Goal: Navigation & Orientation: Find specific page/section

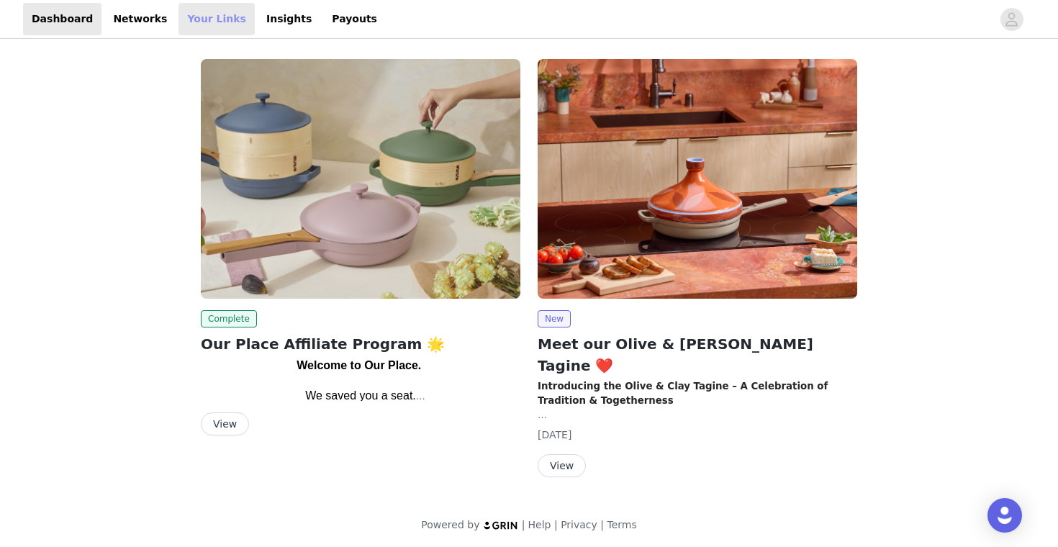
click at [202, 16] on link "Your Links" at bounding box center [216, 19] width 76 height 32
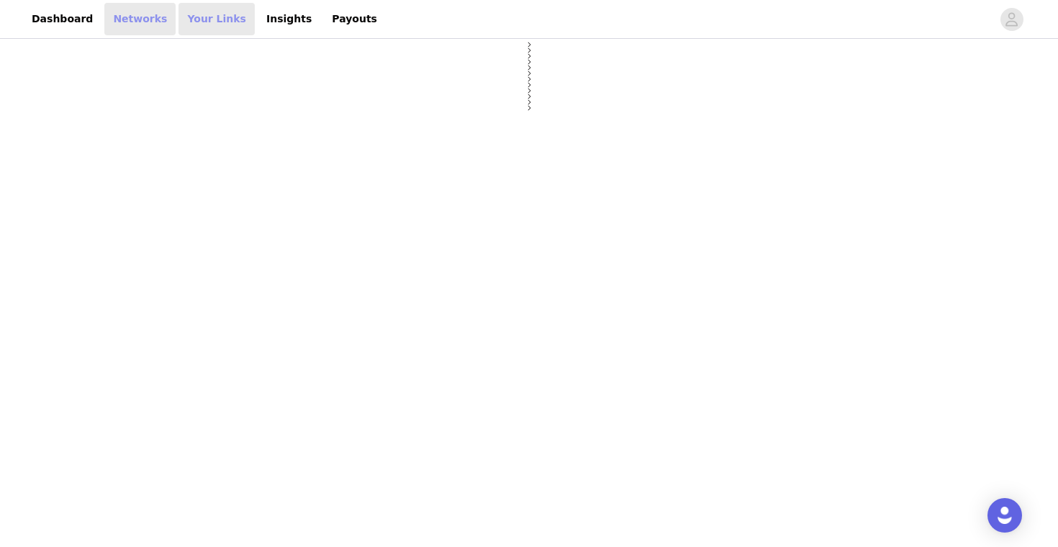
select select "12"
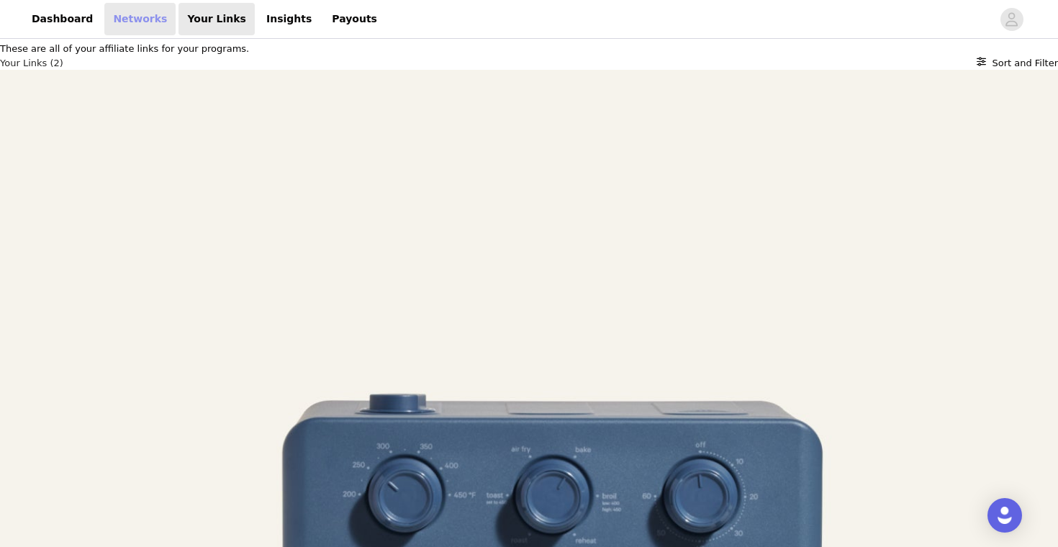
click at [137, 15] on link "Networks" at bounding box center [139, 19] width 71 height 32
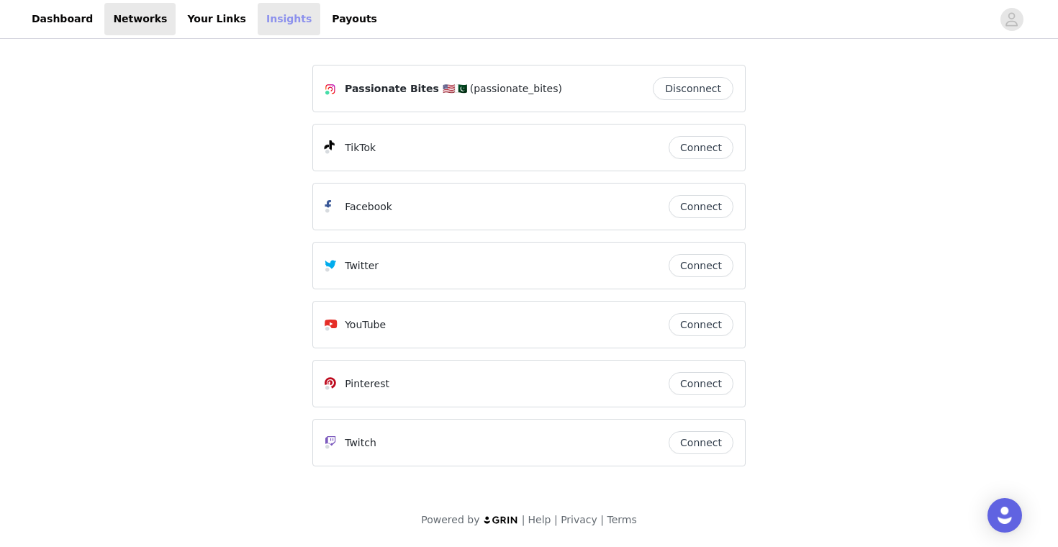
click at [279, 10] on link "Insights" at bounding box center [289, 19] width 63 height 32
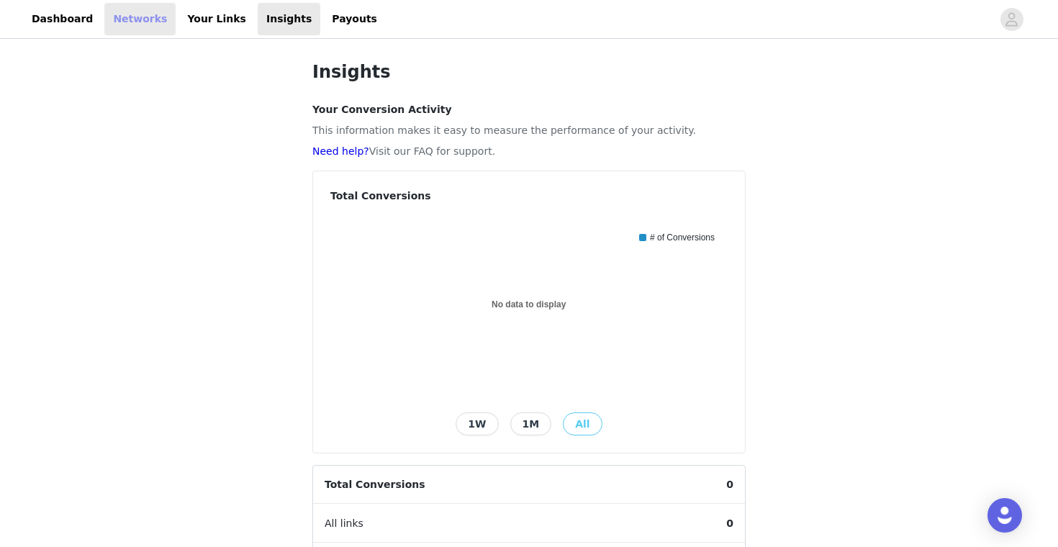
click at [136, 15] on link "Networks" at bounding box center [139, 19] width 71 height 32
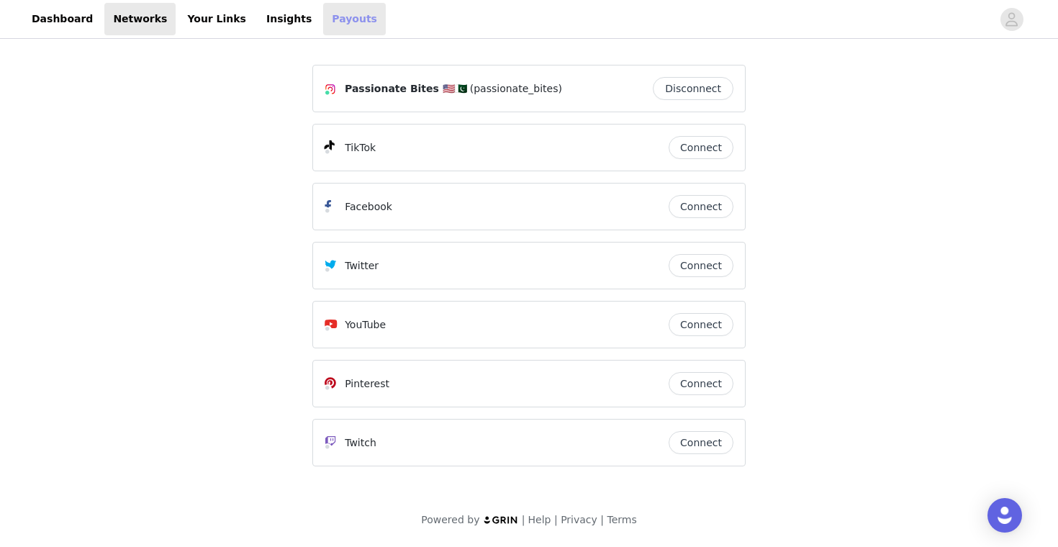
click at [329, 23] on link "Payouts" at bounding box center [354, 19] width 63 height 32
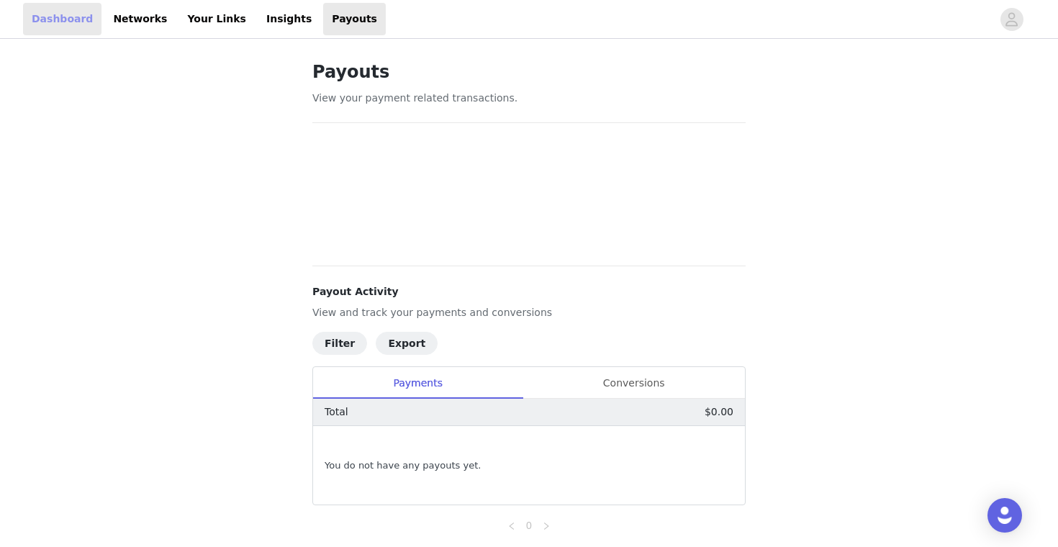
click at [53, 31] on link "Dashboard" at bounding box center [62, 19] width 78 height 32
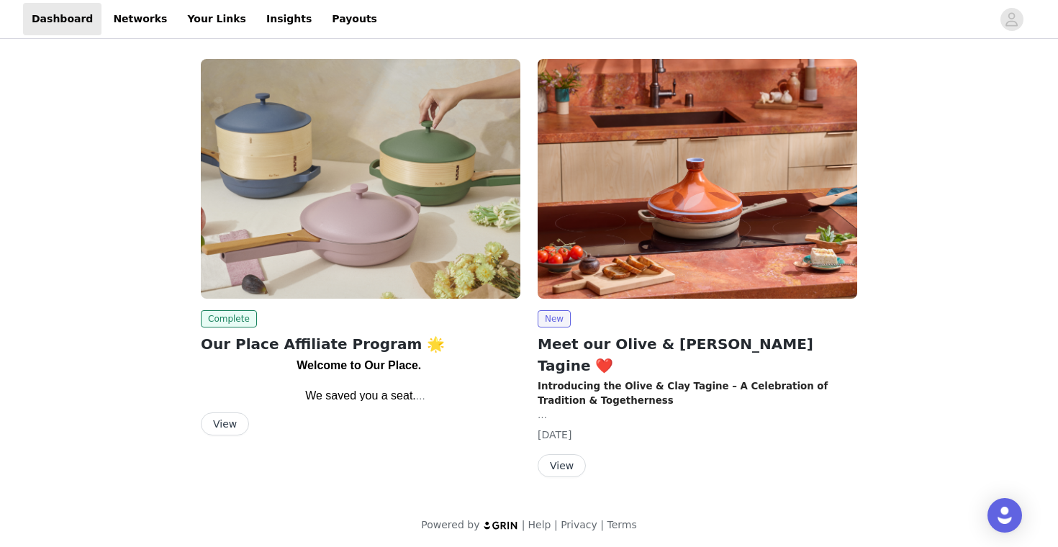
click at [566, 454] on button "View" at bounding box center [562, 465] width 48 height 23
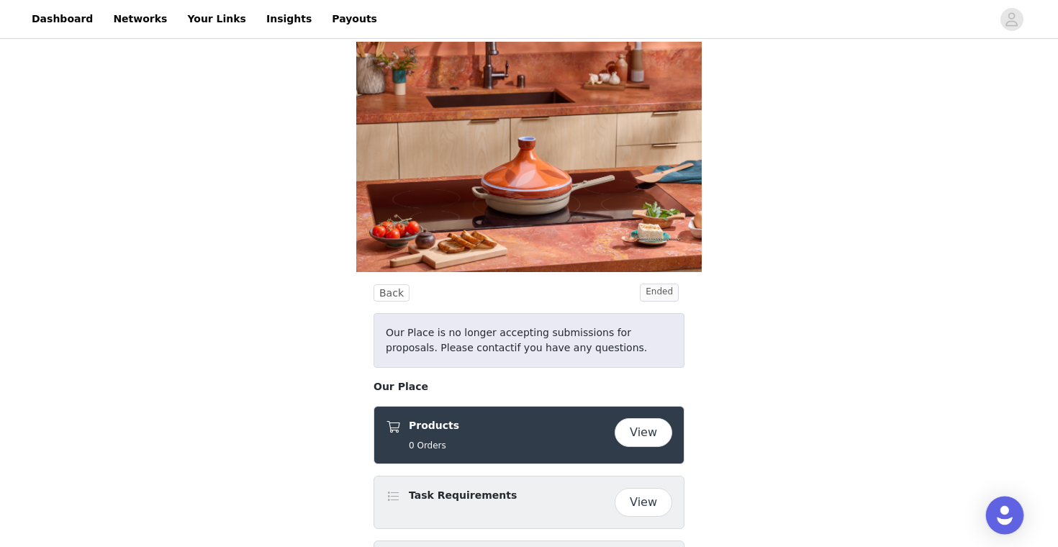
click at [997, 517] on img "Open Intercom Messenger" at bounding box center [1004, 515] width 19 height 19
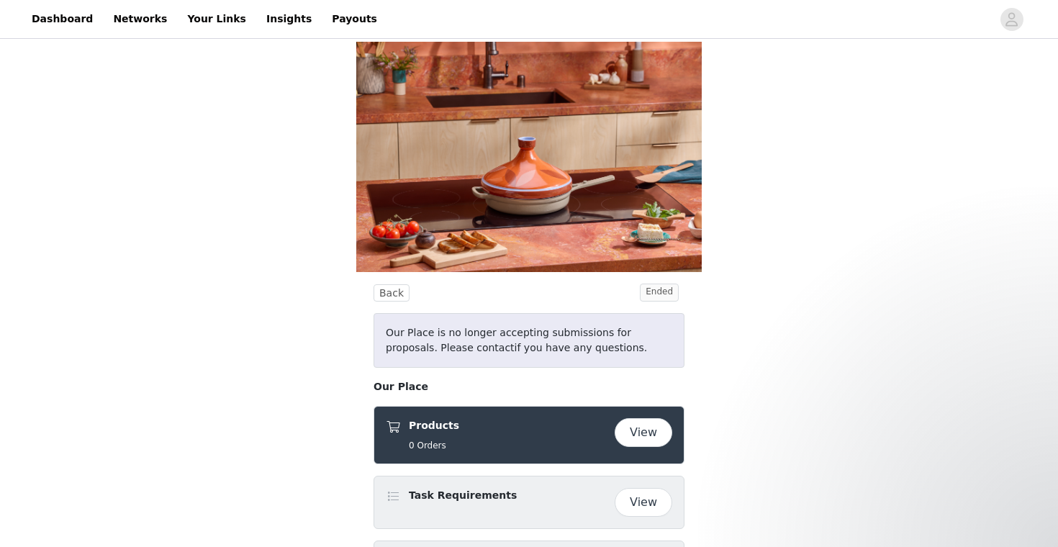
click at [708, 300] on div "Back Ended Our Place is no longer accepting submissions for proposals. Please c…" at bounding box center [529, 398] width 1058 height 712
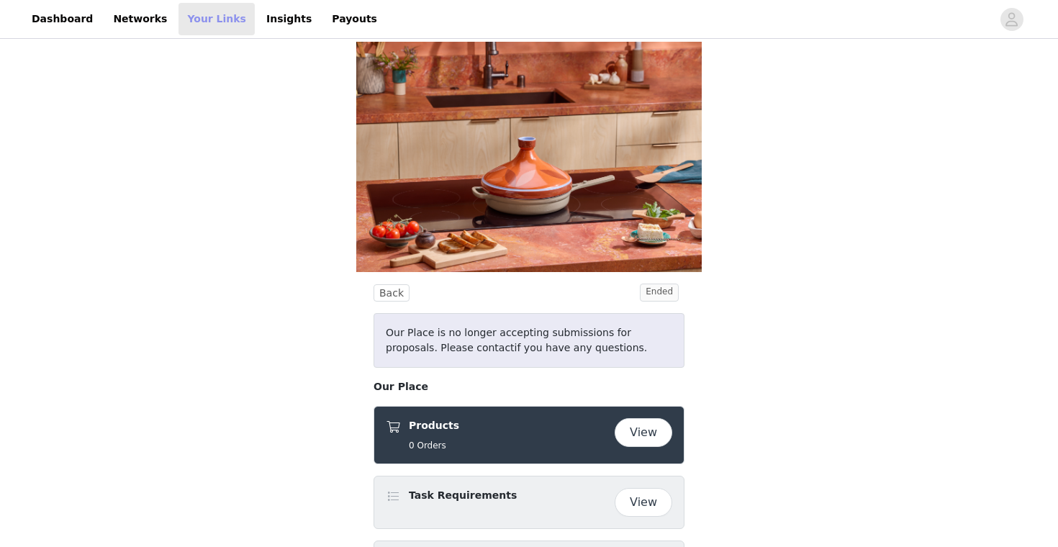
click at [185, 25] on link "Your Links" at bounding box center [216, 19] width 76 height 32
select select "12"
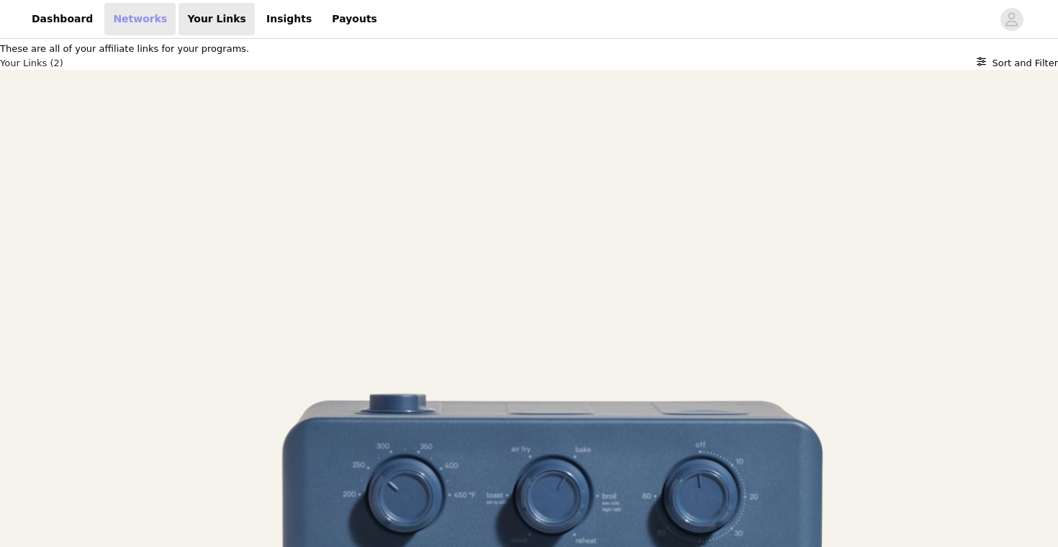
click at [135, 19] on link "Networks" at bounding box center [139, 19] width 71 height 32
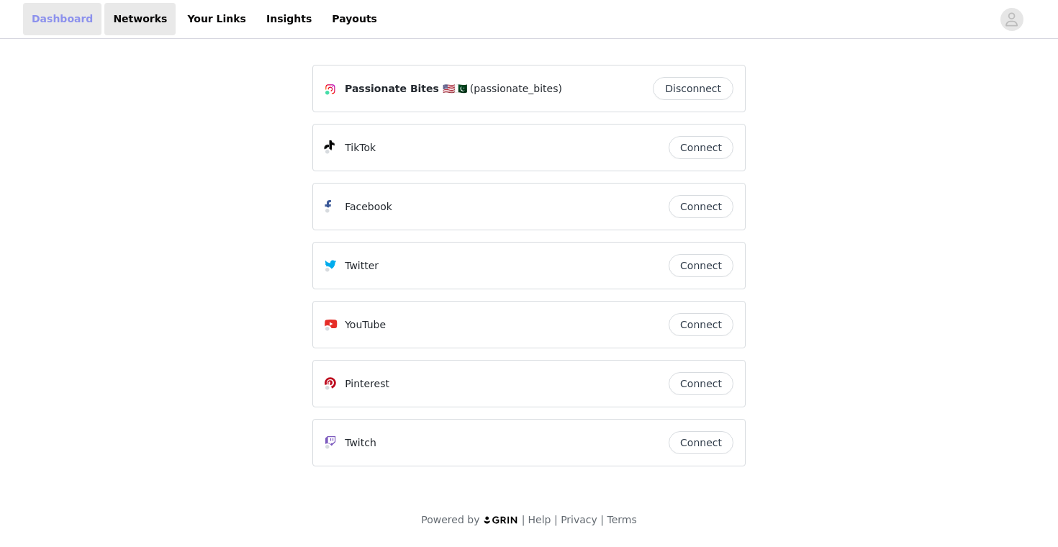
click at [50, 21] on link "Dashboard" at bounding box center [62, 19] width 78 height 32
